Goal: Task Accomplishment & Management: Use online tool/utility

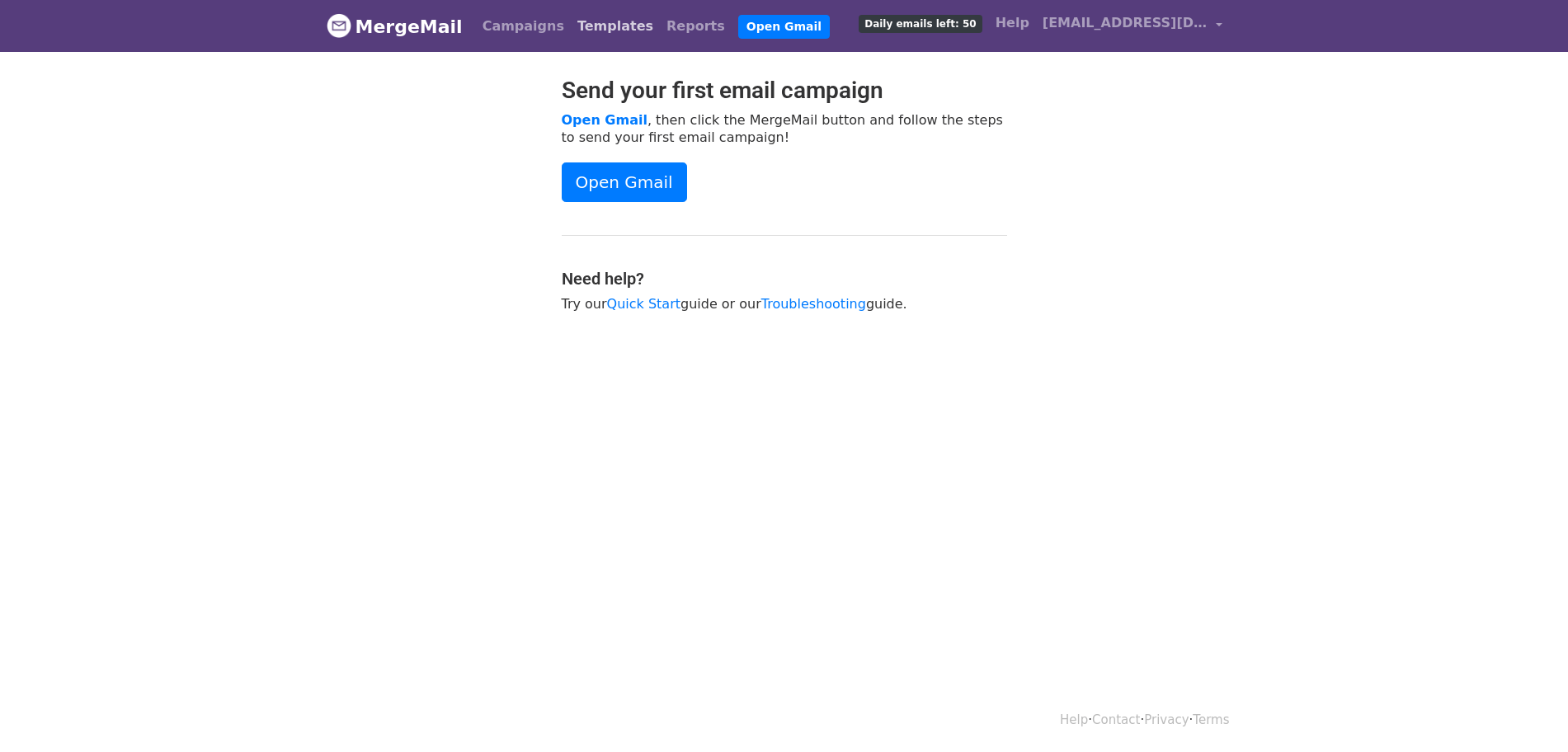
click at [582, 25] on link "Templates" at bounding box center [615, 26] width 89 height 33
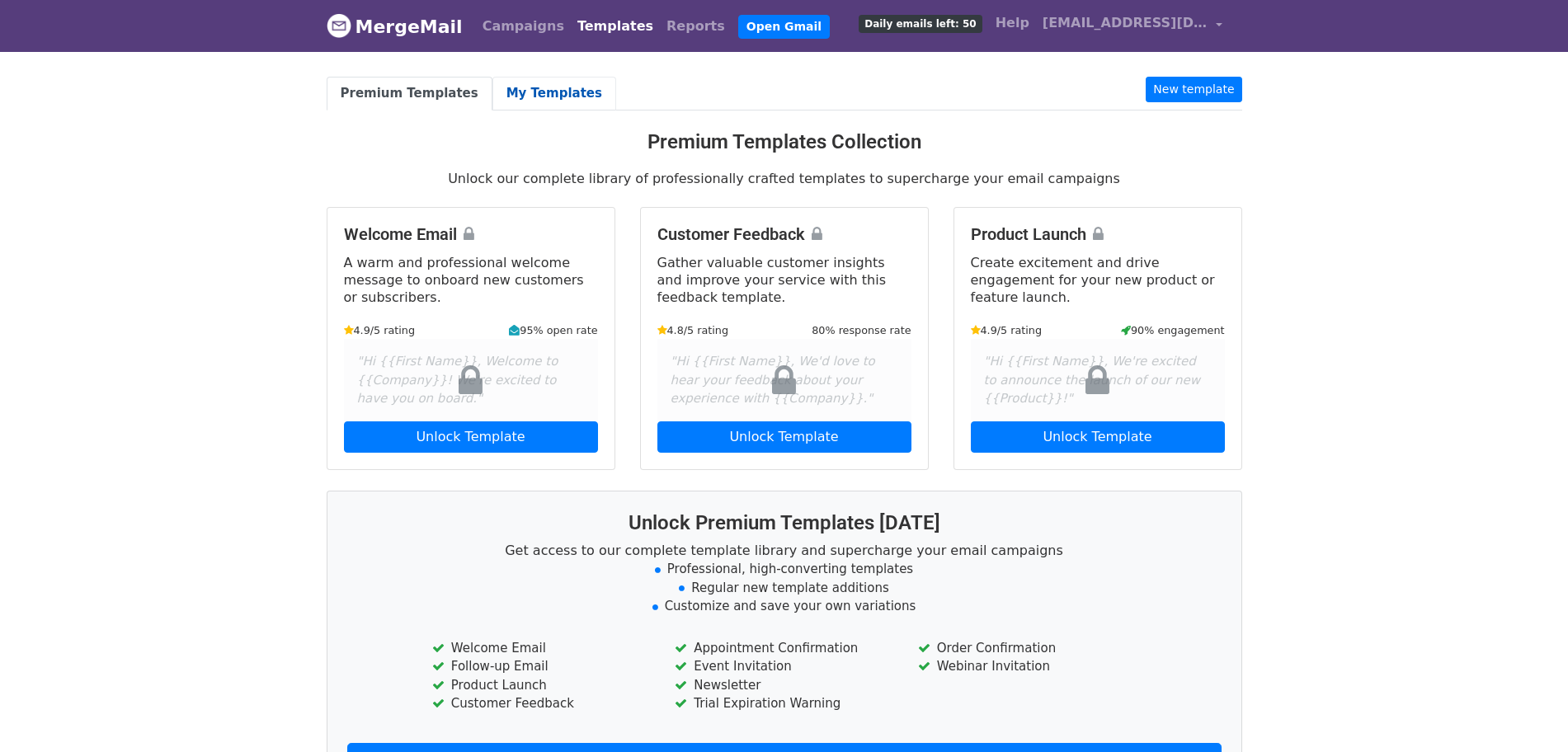
click at [542, 89] on link "My Templates" at bounding box center [554, 93] width 123 height 34
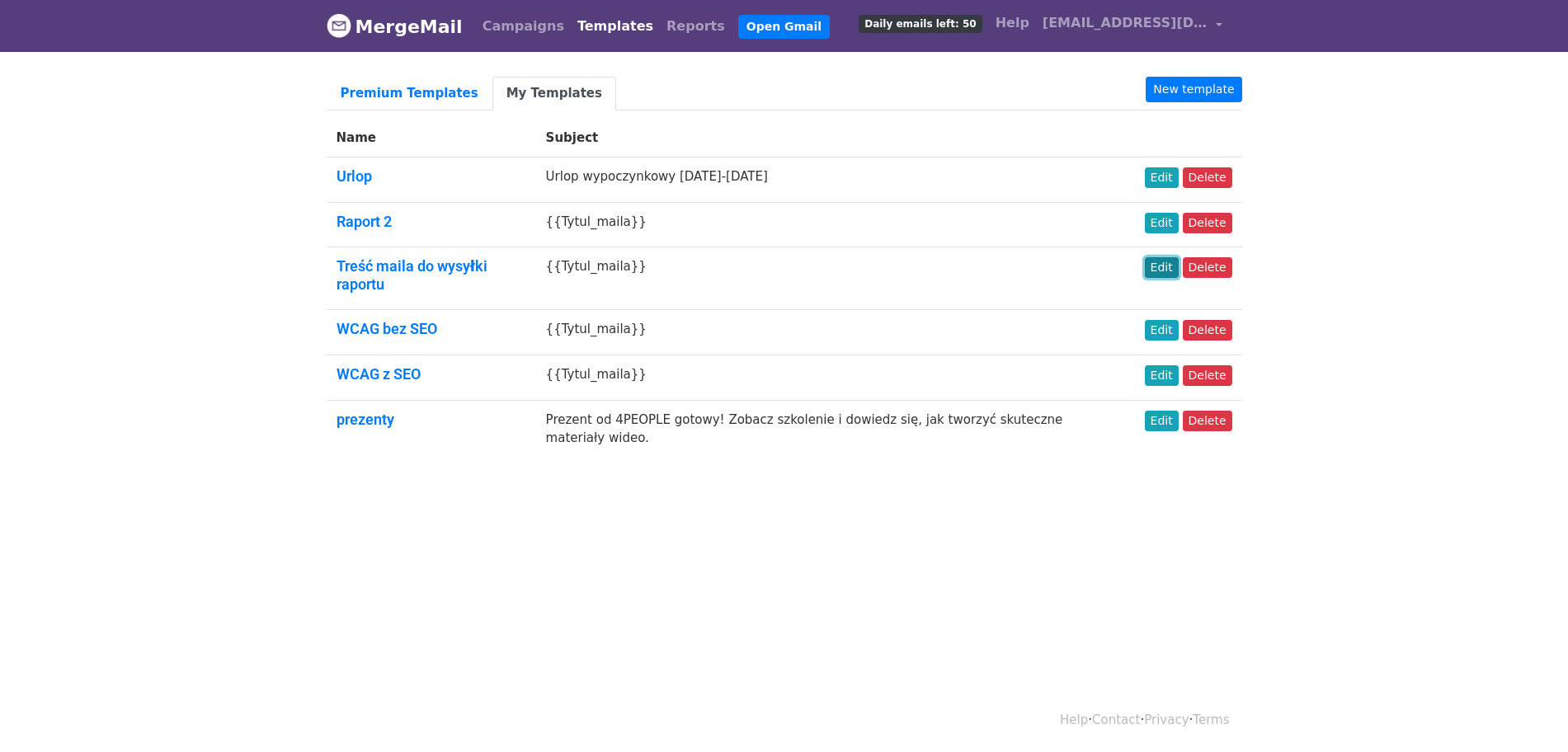
click at [1168, 265] on link "Edit" at bounding box center [1162, 267] width 34 height 20
click at [1171, 222] on link "Edit" at bounding box center [1162, 223] width 34 height 20
click at [1165, 267] on link "Edit" at bounding box center [1162, 267] width 34 height 20
click at [753, 226] on td "{{Tytul_maila}}" at bounding box center [835, 225] width 599 height 45
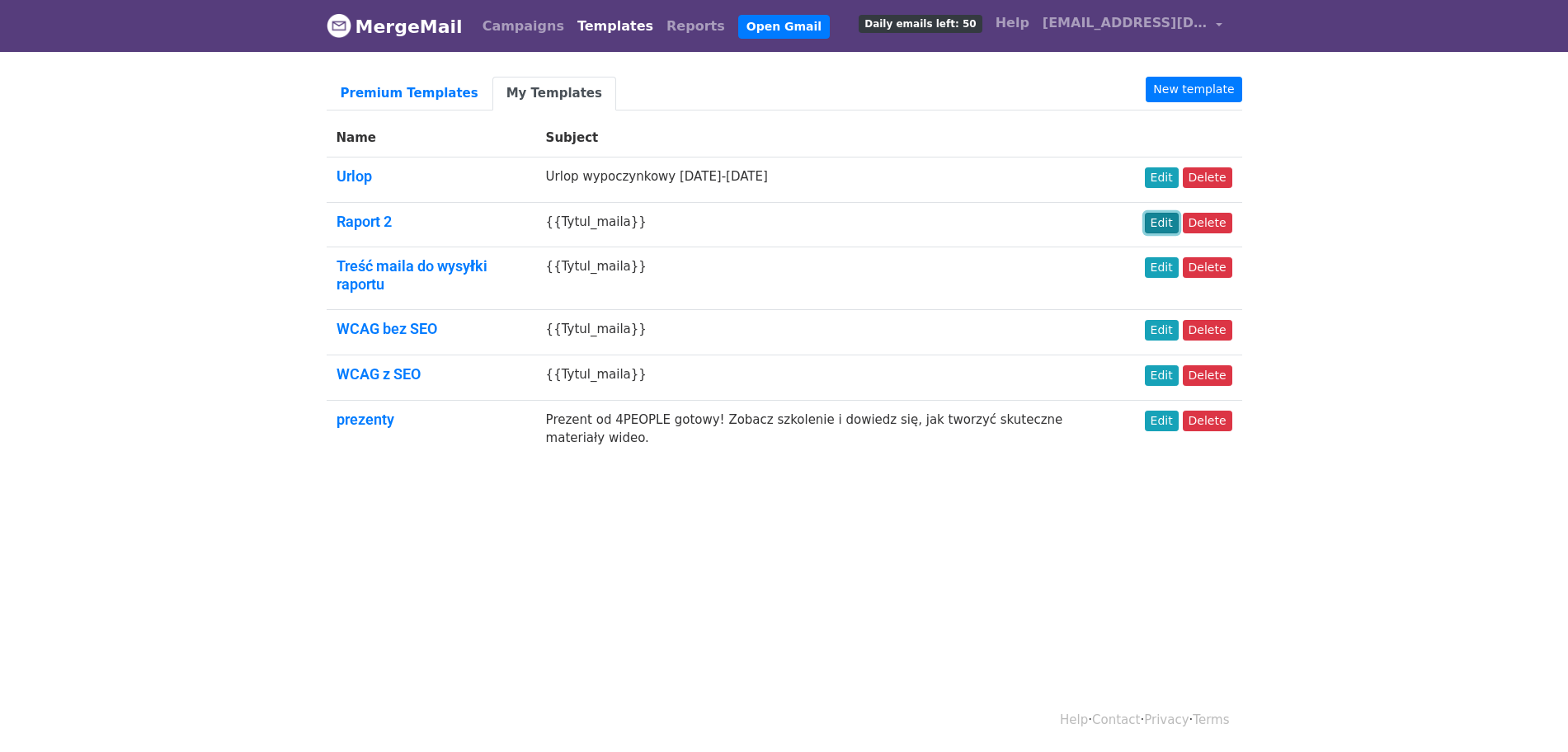
click at [1177, 226] on link "Edit" at bounding box center [1162, 223] width 34 height 20
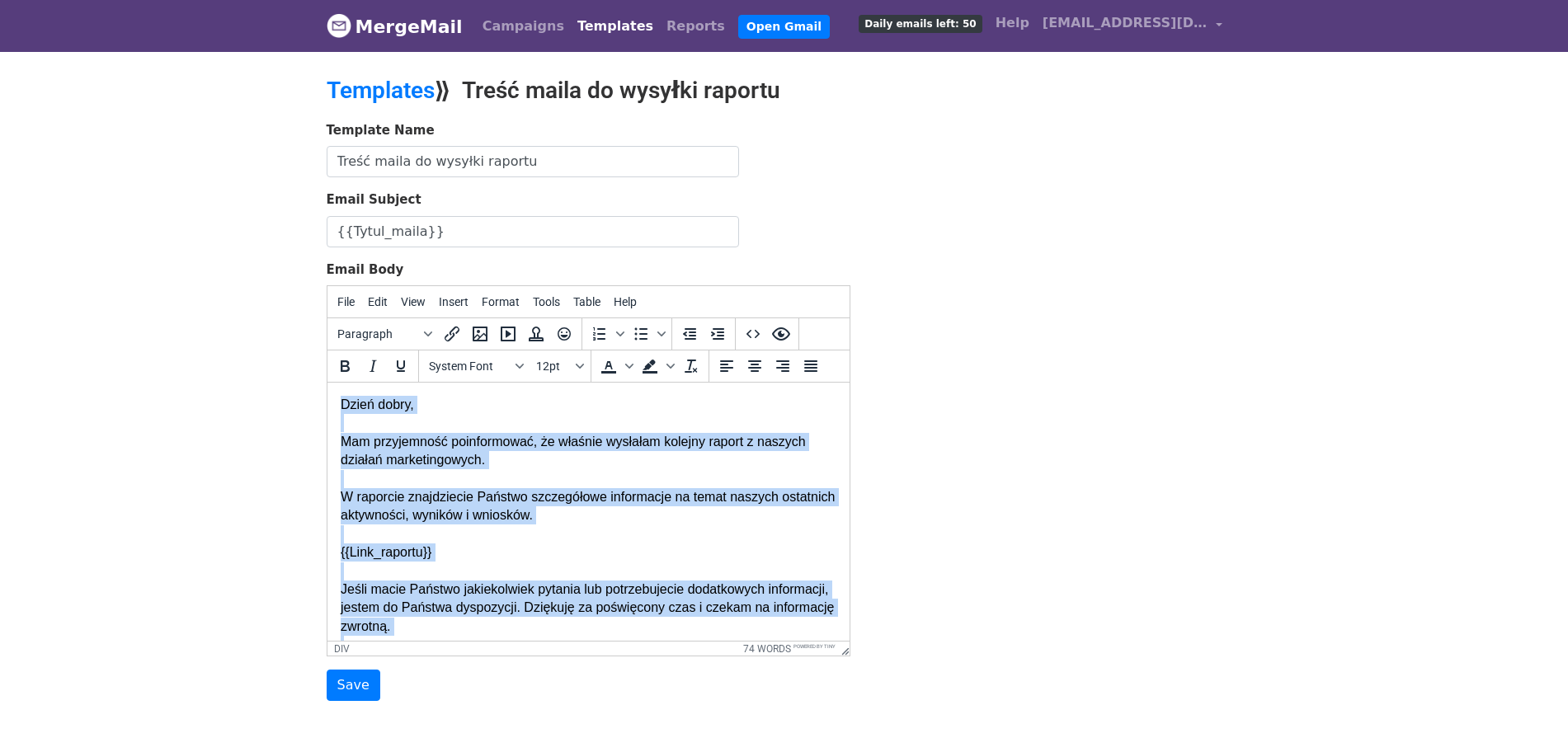
drag, startPoint x: 434, startPoint y: 546, endPoint x: 337, endPoint y: 413, distance: 164.6
click at [337, 413] on html "Dzień dobry, Mam przyjemność poinformować, że właśnie wysłałam kolejny raport z…" at bounding box center [588, 664] width 522 height 564
copy body "Dzień dobry, Mam przyjemność poinformować, że właśnie wysłałam kolejny raport z…"
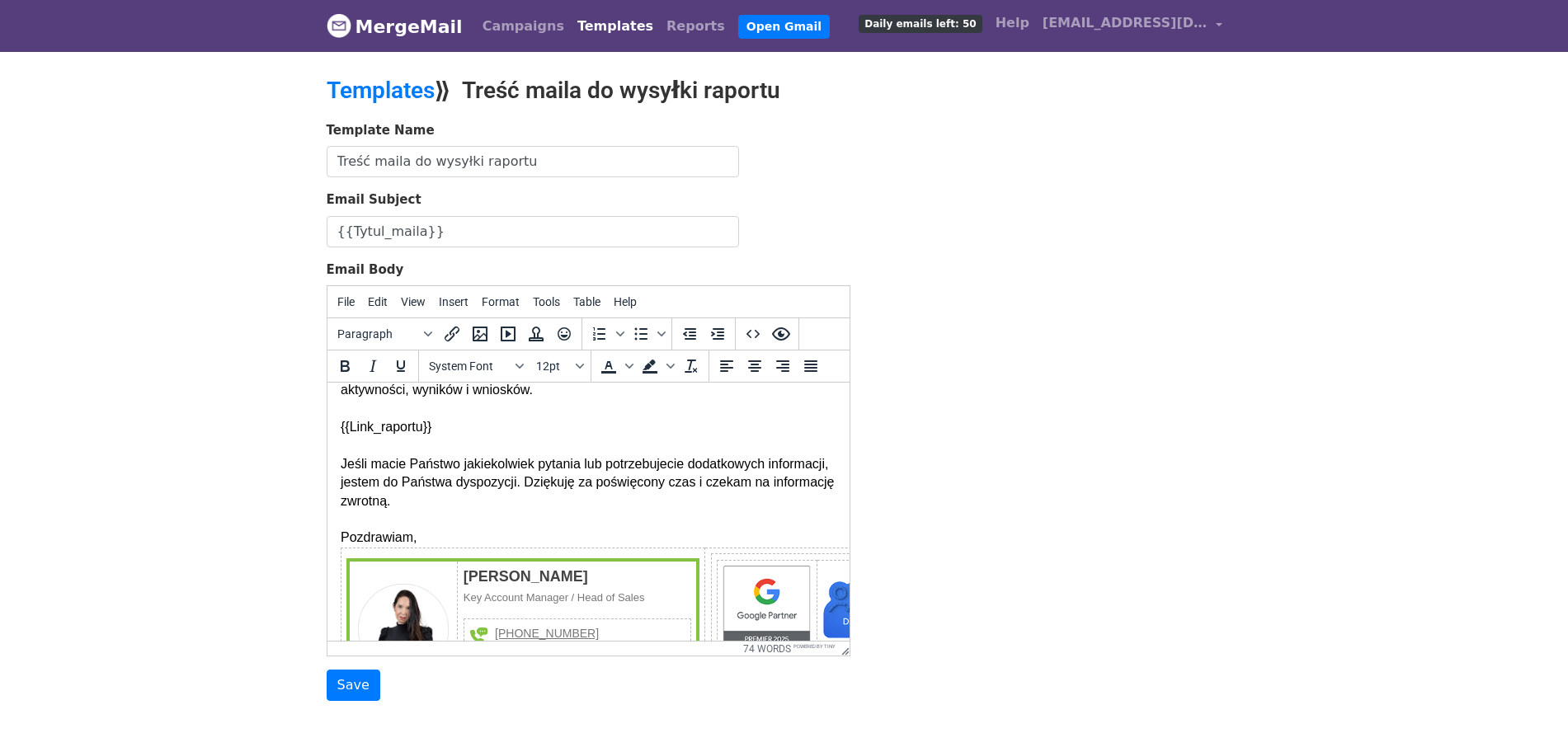
scroll to position [103, 0]
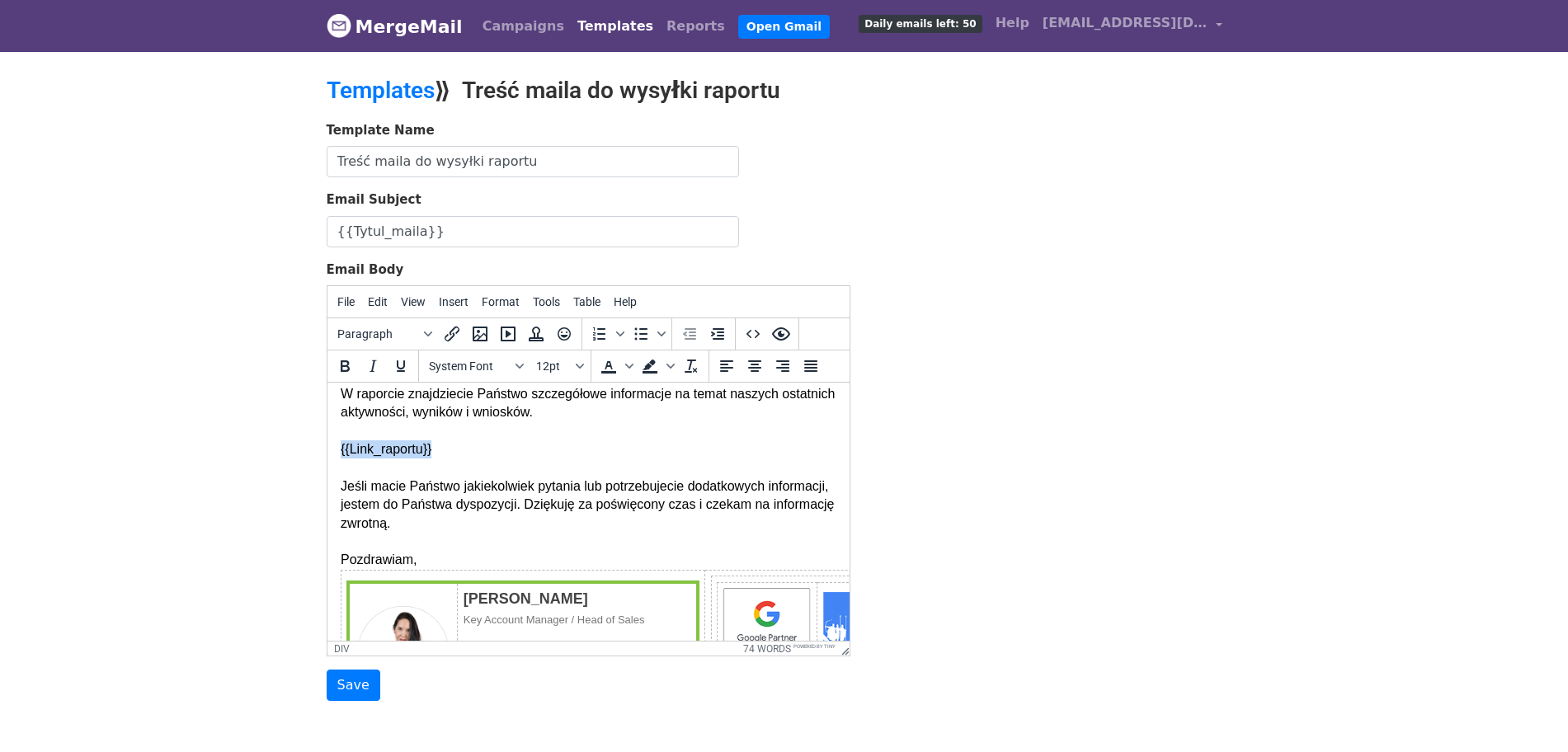
drag, startPoint x: 439, startPoint y: 457, endPoint x: 325, endPoint y: 454, distance: 114.0
click at [327, 454] on html "Dzień dobry, Mam przyjemność poinformować, że właśnie wysłałam kolejny raport z…" at bounding box center [588, 561] width 522 height 564
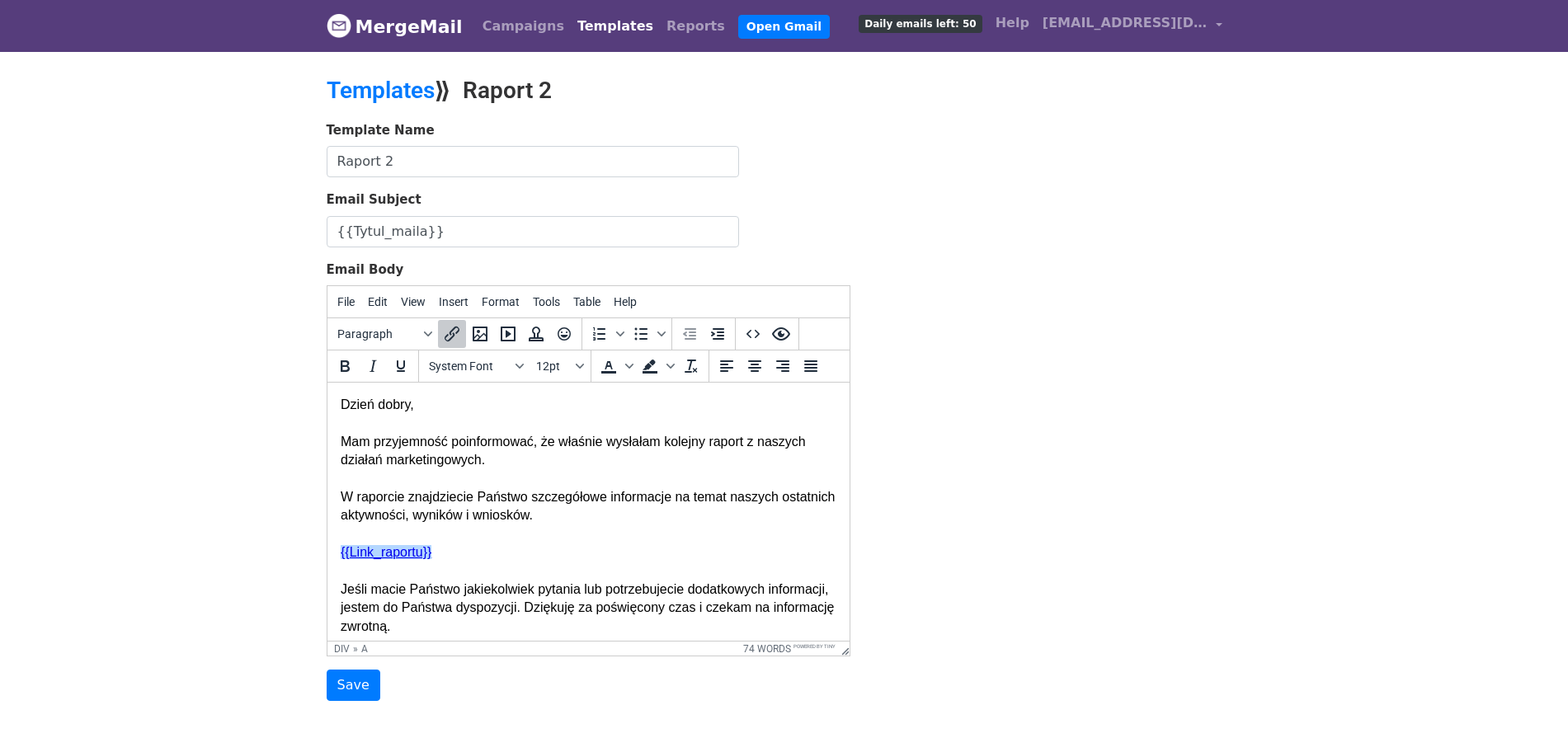
drag, startPoint x: 445, startPoint y: 549, endPoint x: 374, endPoint y: 556, distance: 71.3
click at [374, 556] on div "Dzień dobry, Mam przyjemność poinformować, że właśnie wysłałam kolejny raport z…" at bounding box center [588, 516] width 495 height 240
click at [458, 557] on div "Dzień dobry, Mam przyjemność poinformować, że właśnie wysłałam kolejny raport z…" at bounding box center [588, 516] width 495 height 240
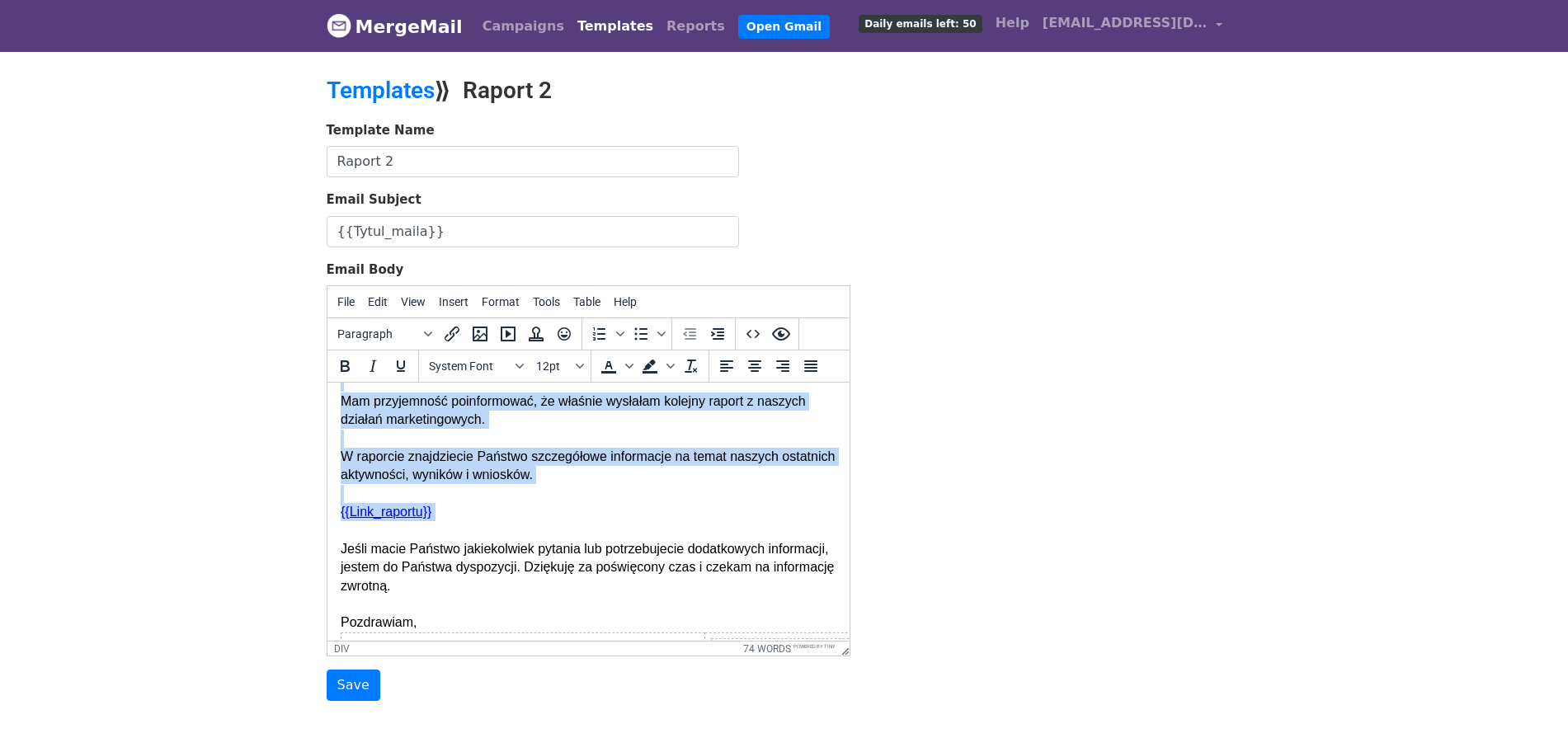
scroll to position [103, 0]
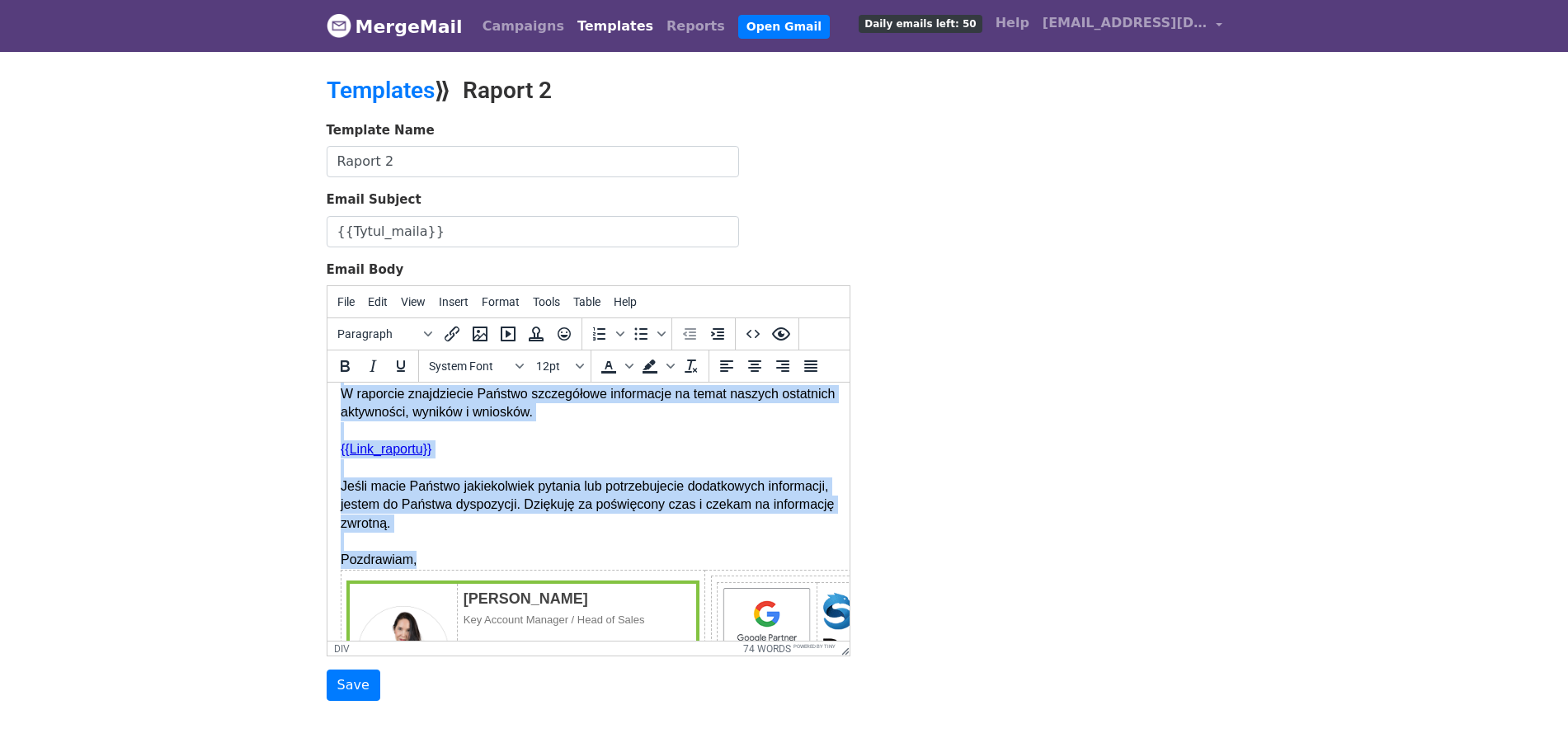
drag, startPoint x: 343, startPoint y: 400, endPoint x: 611, endPoint y: 558, distance: 311.1
click at [611, 558] on body "Dzień dobry, Mam przyjemność poinformować, że właśnie wysłałam kolejny raport z…" at bounding box center [588, 561] width 495 height 537
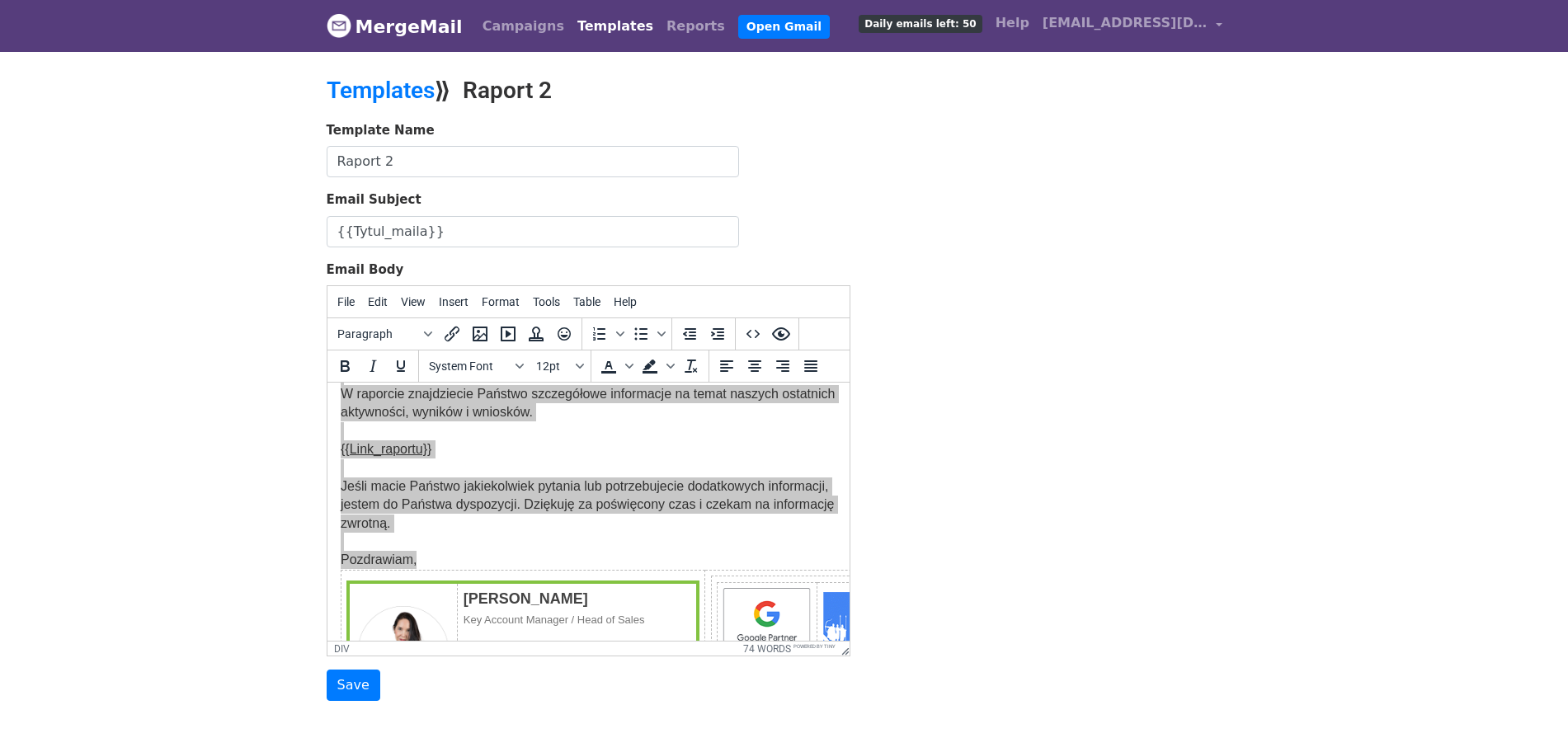
click at [1015, 289] on div "Template Name Raport 2 Email Subject {{Tytul_maila}} Email Body File Edit View …" at bounding box center [784, 412] width 940 height 581
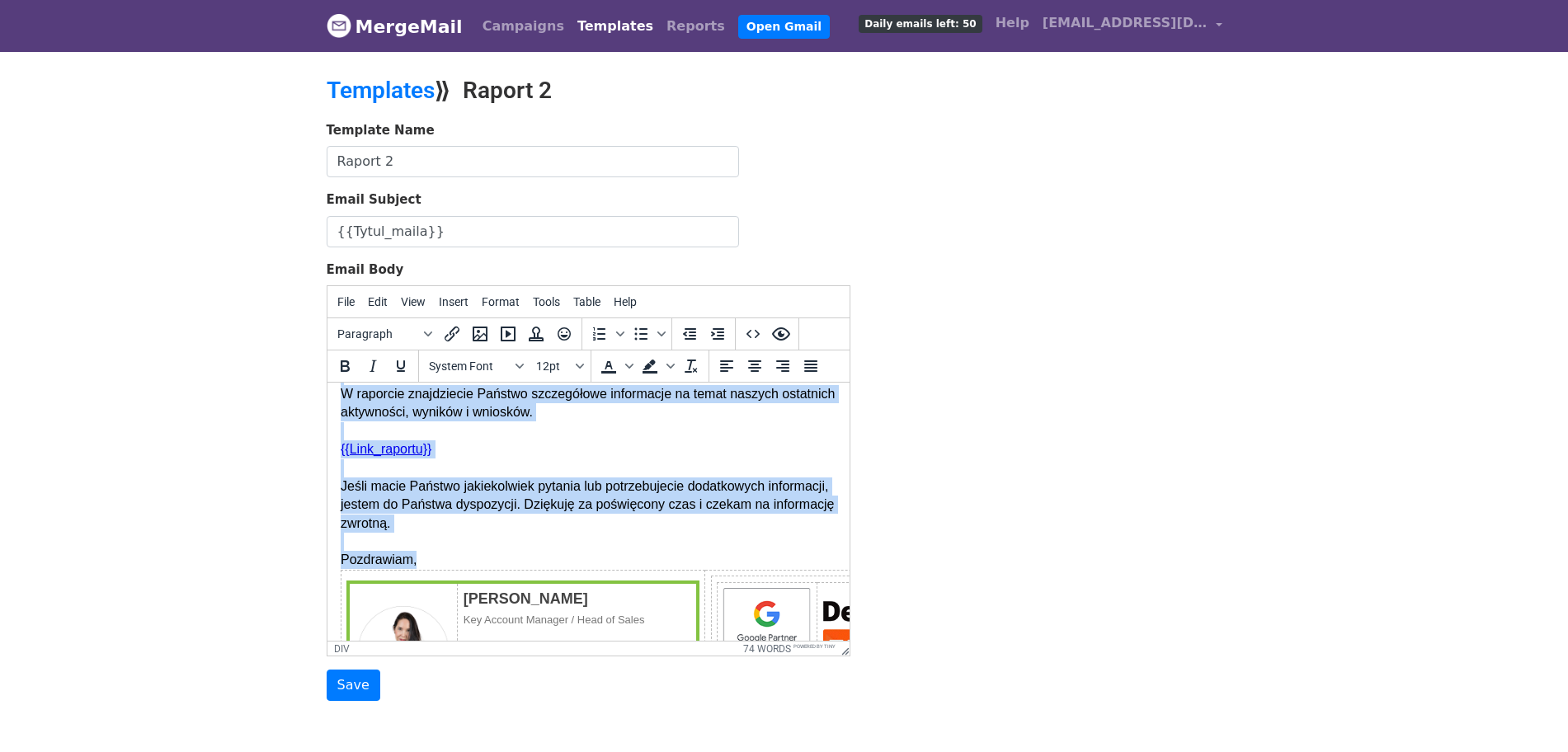
click at [471, 488] on div "Dzień dobry, Mam przyjemność poinformować, że właśnie wysłałam kolejny raport z…" at bounding box center [588, 413] width 495 height 240
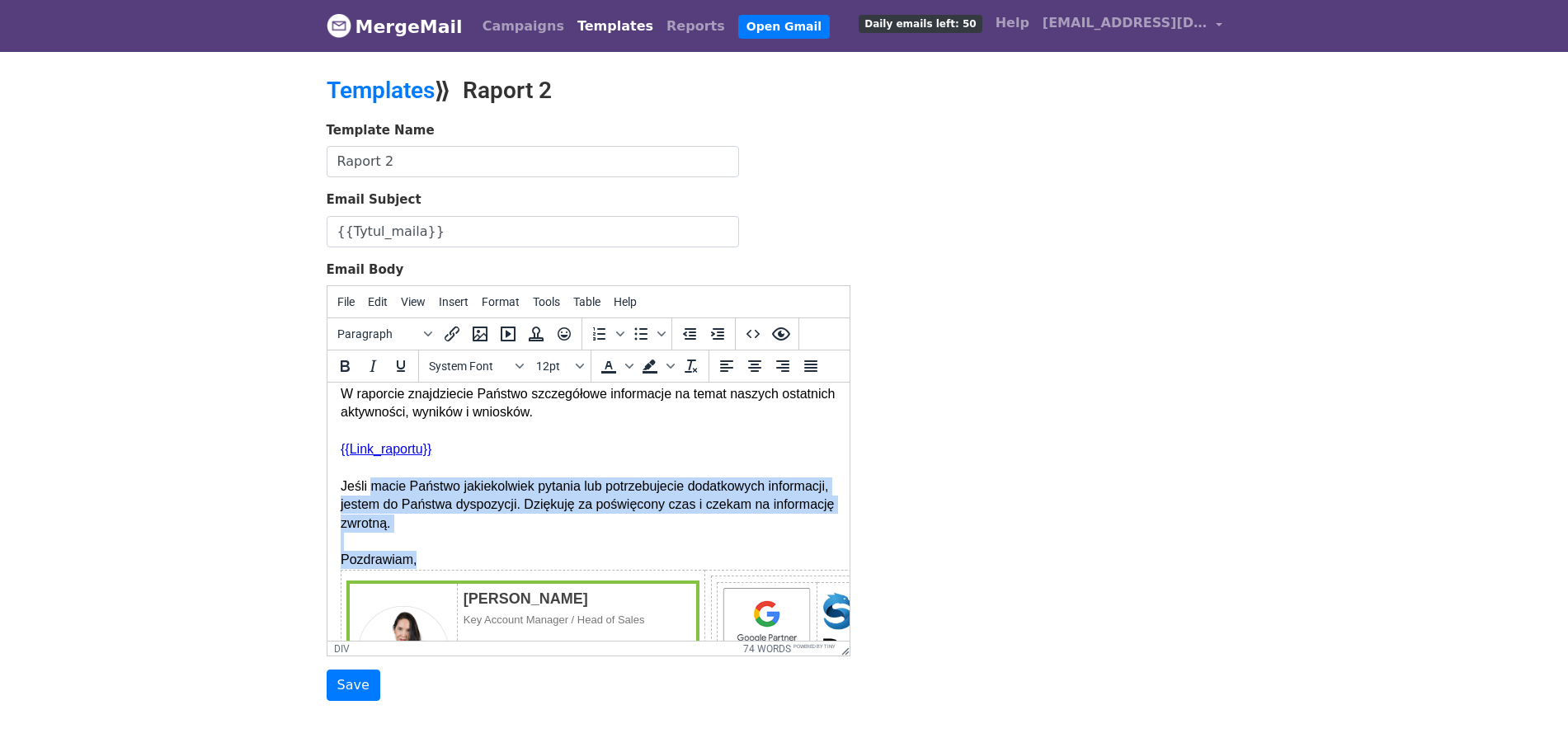
scroll to position [0, 0]
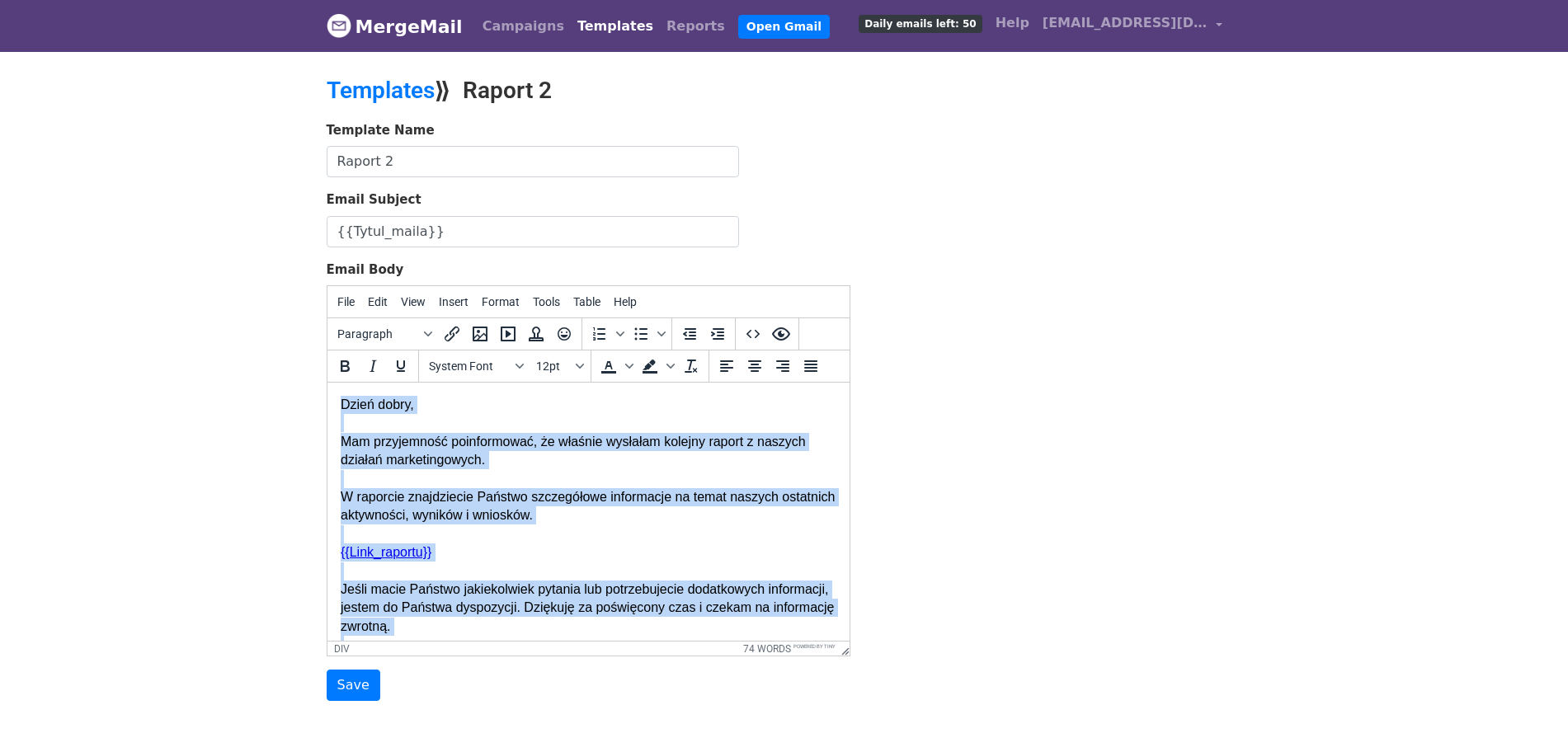
drag, startPoint x: 431, startPoint y: 569, endPoint x: 335, endPoint y: 408, distance: 187.4
click at [335, 408] on html "Dzień dobry, Mam przyjemność poinformować, że właśnie wysłałam kolejny raport z…" at bounding box center [588, 664] width 522 height 564
copy body "Dzień dobry, Mam przyjemność poinformować, że właśnie wysłałam kolejny raport z…"
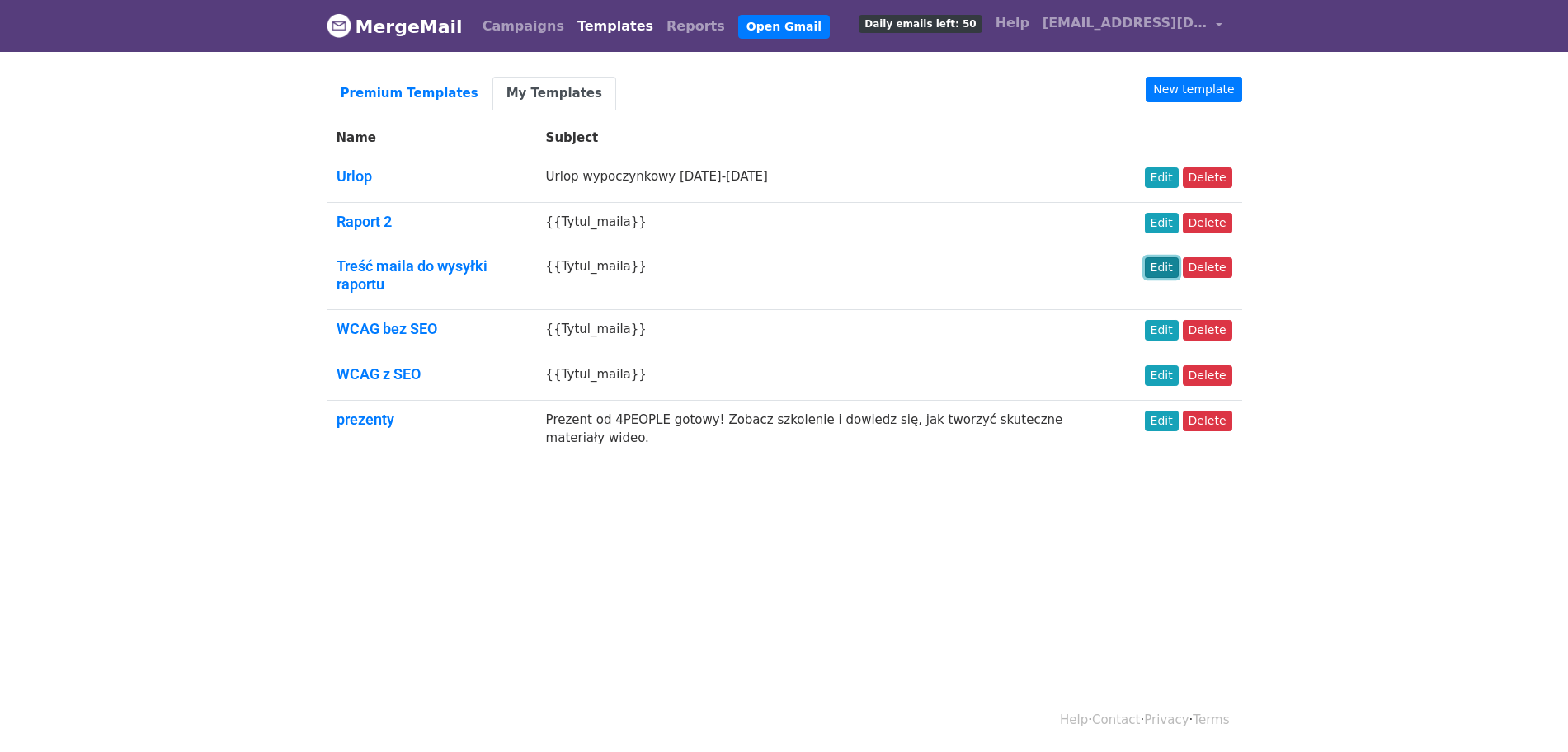
click at [1163, 273] on link "Edit" at bounding box center [1162, 267] width 34 height 20
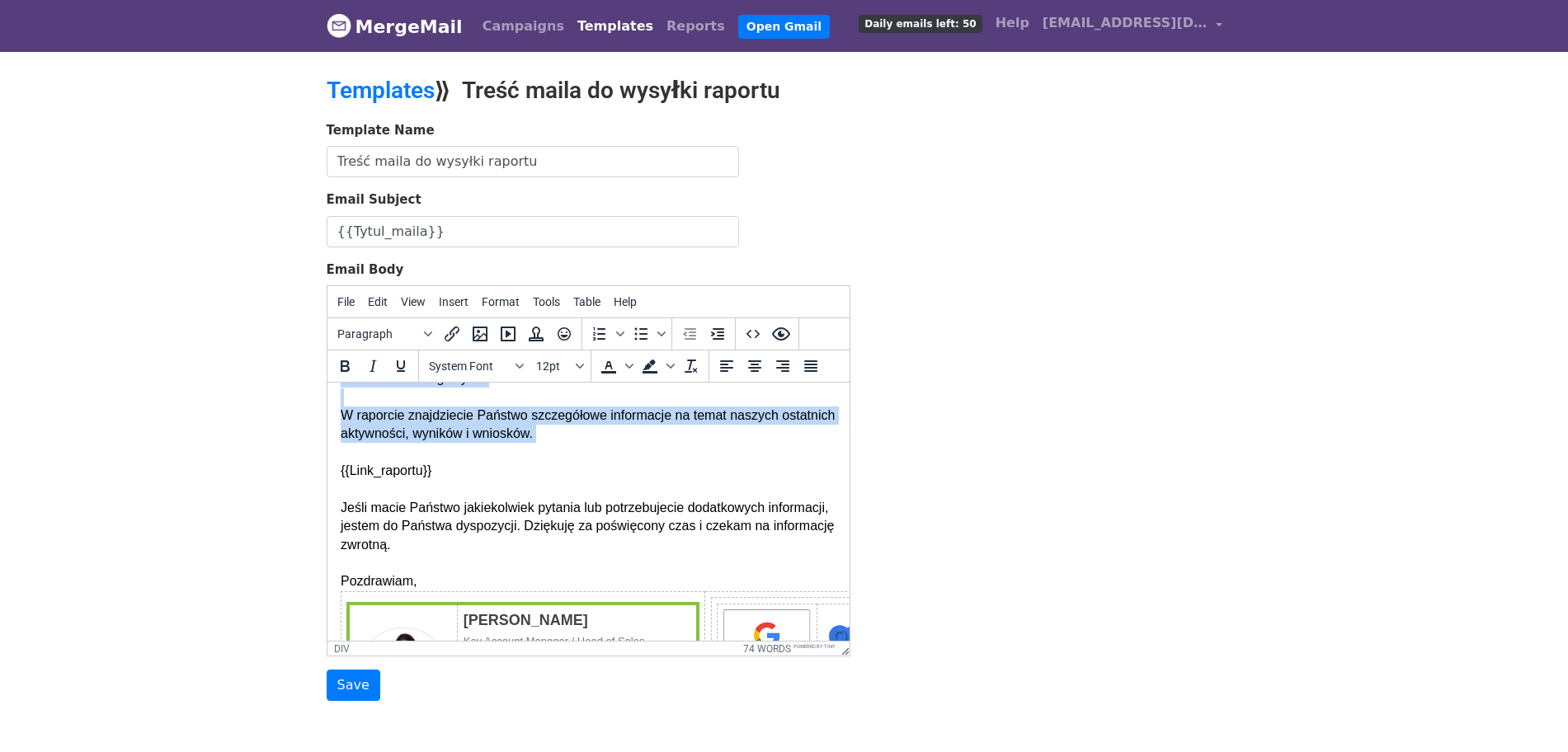
scroll to position [103, 0]
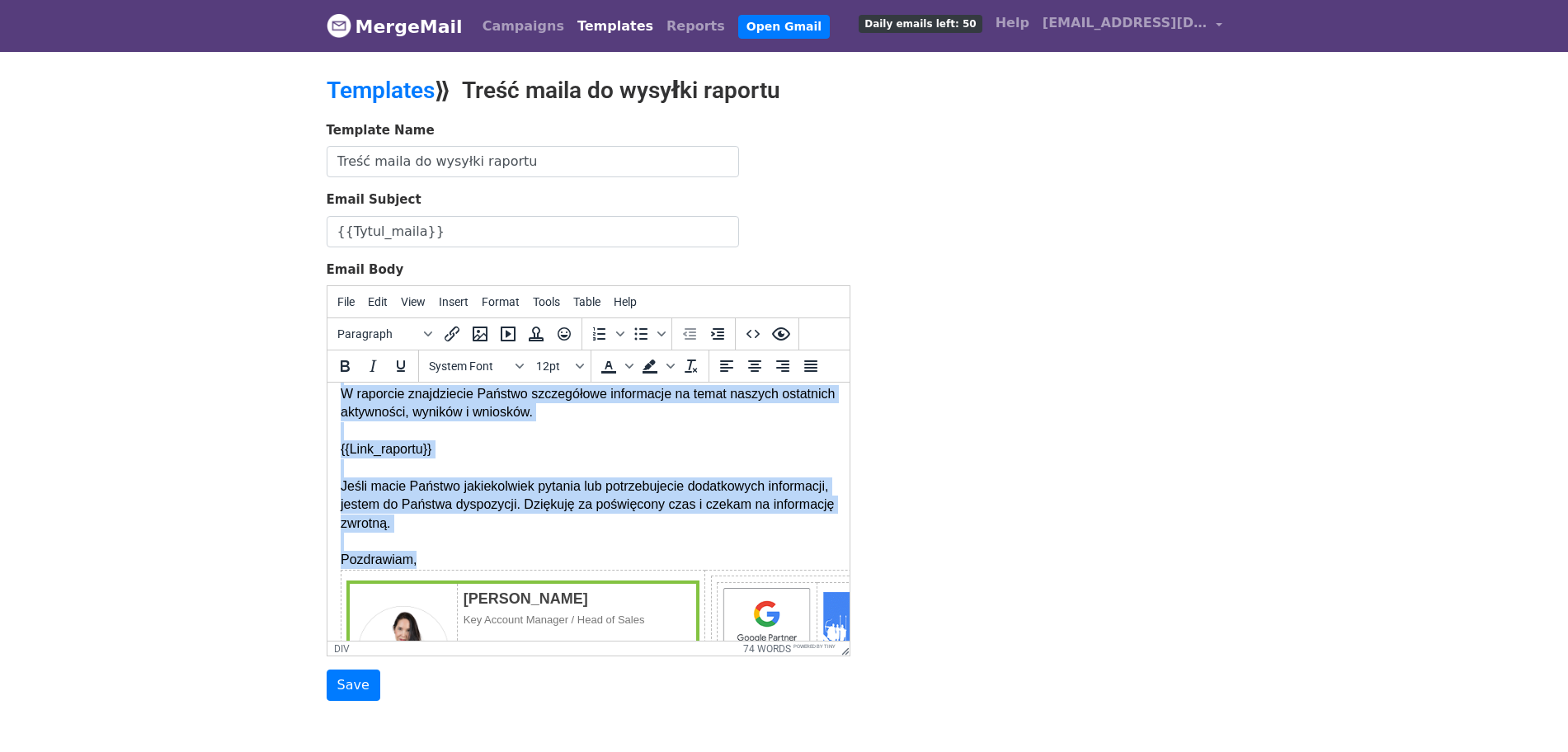
drag, startPoint x: 341, startPoint y: 398, endPoint x: 530, endPoint y: 555, distance: 245.7
click at [530, 555] on body "Dzień dobry, Mam przyjemność poinformować, że właśnie wysłałam kolejny raport z…" at bounding box center [588, 561] width 495 height 537
copy body "Dzień dobry, Mam przyjemność poinformować, że właśnie wysłałam kolejny raport z…"
